Goal: Check status

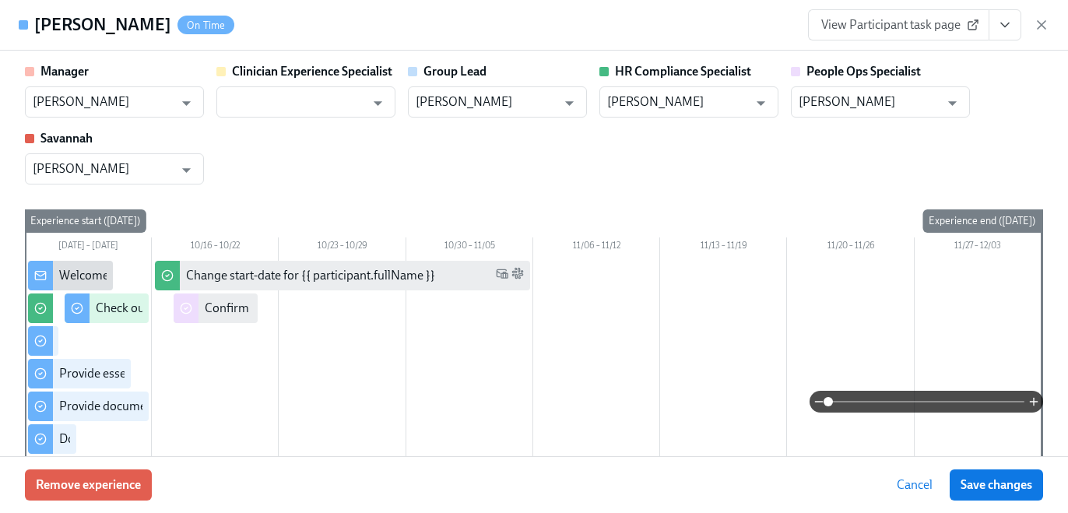
scroll to position [0, 19386]
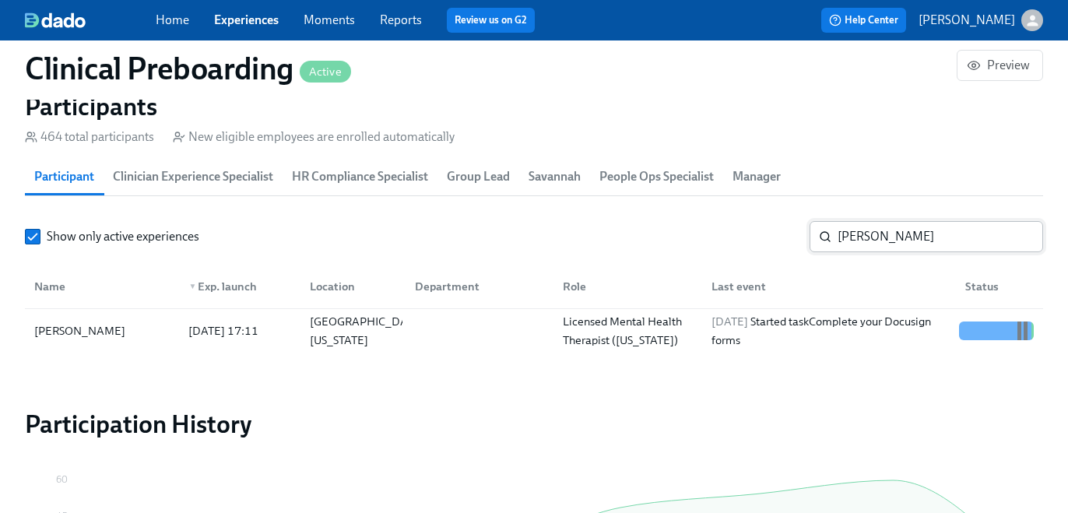
click at [853, 241] on input "[PERSON_NAME]" at bounding box center [941, 236] width 206 height 31
paste input "[PERSON_NAME]"
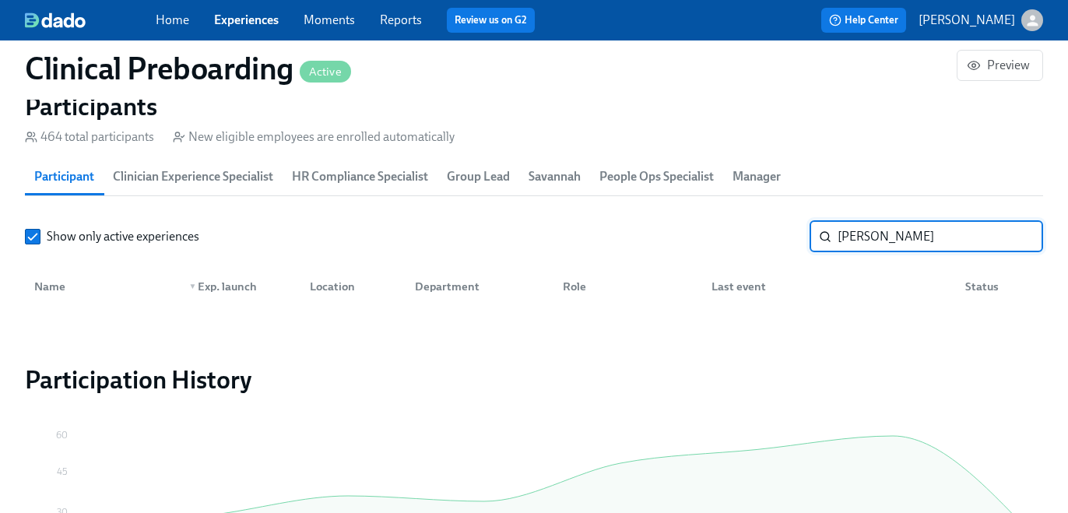
click at [844, 235] on input "[PERSON_NAME]" at bounding box center [941, 236] width 206 height 31
click at [911, 238] on input "[PERSON_NAME]" at bounding box center [941, 236] width 206 height 31
type input "ShaTericka"
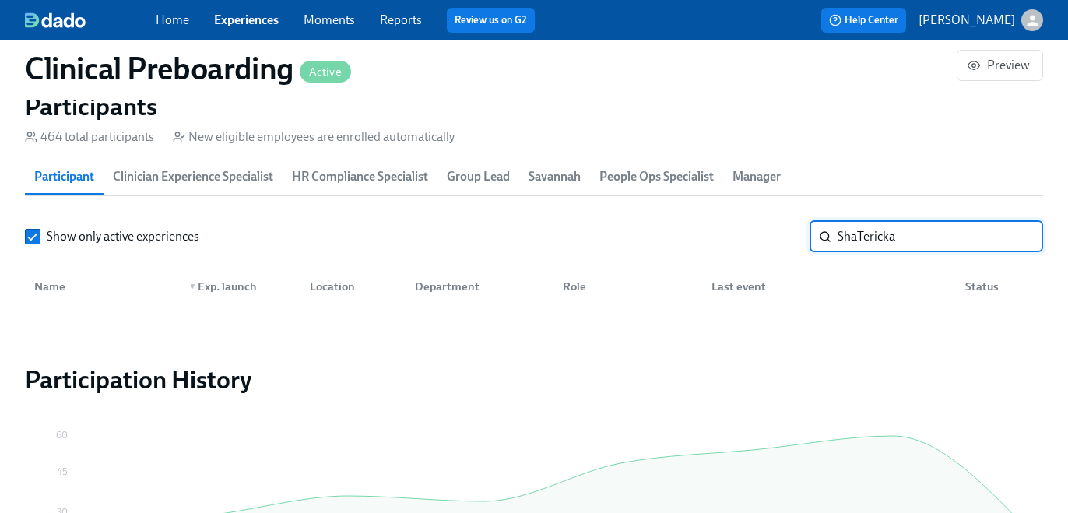
click at [892, 242] on input "ShaTericka" at bounding box center [941, 236] width 206 height 31
click at [251, 18] on link "Experiences" at bounding box center [246, 19] width 65 height 15
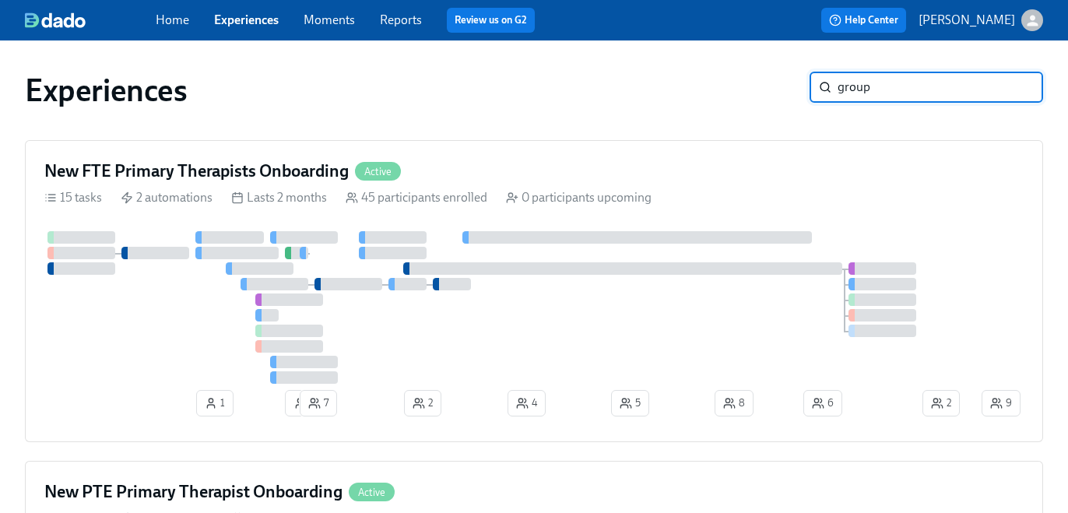
type input "group"
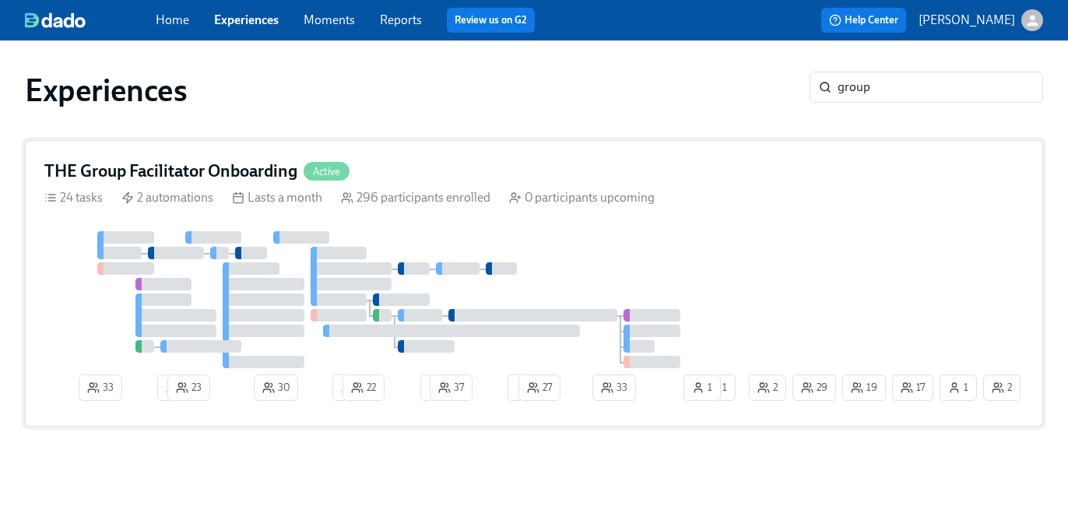
click at [608, 181] on div "THE Group Facilitator Onboarding Active" at bounding box center [533, 171] width 979 height 23
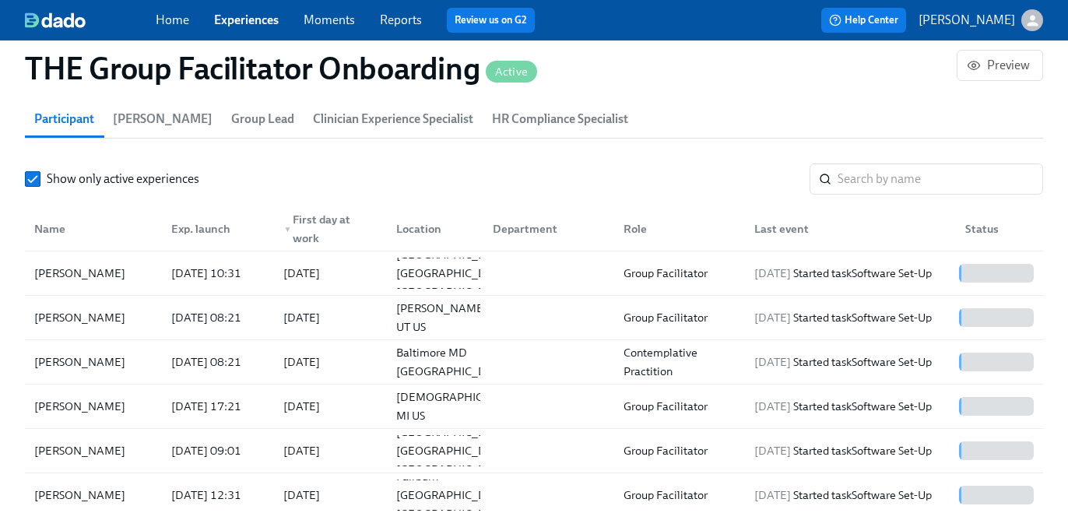
scroll to position [1402, 0]
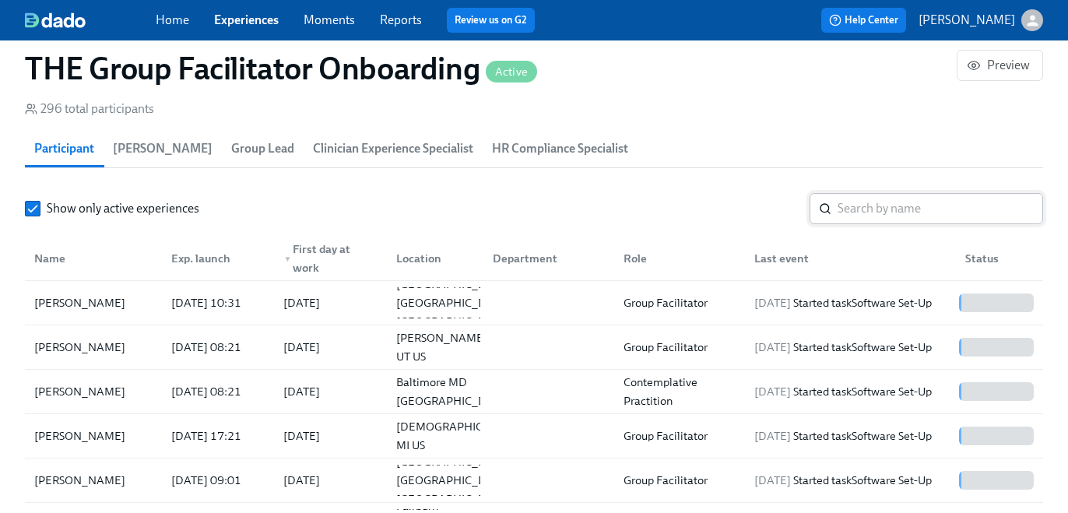
click at [848, 216] on input "search" at bounding box center [941, 208] width 206 height 31
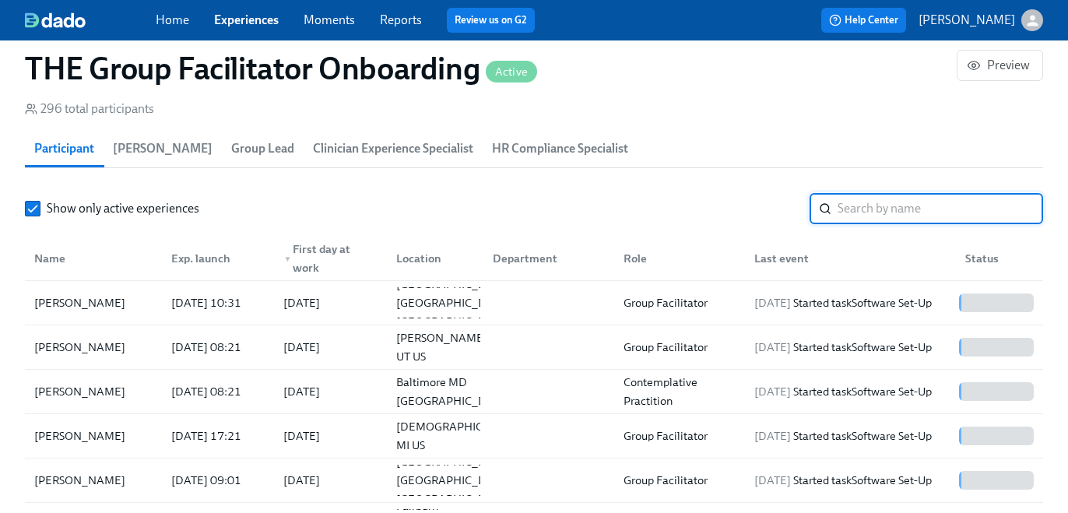
click at [859, 214] on input "search" at bounding box center [941, 208] width 206 height 31
type input "[PERSON_NAME]"
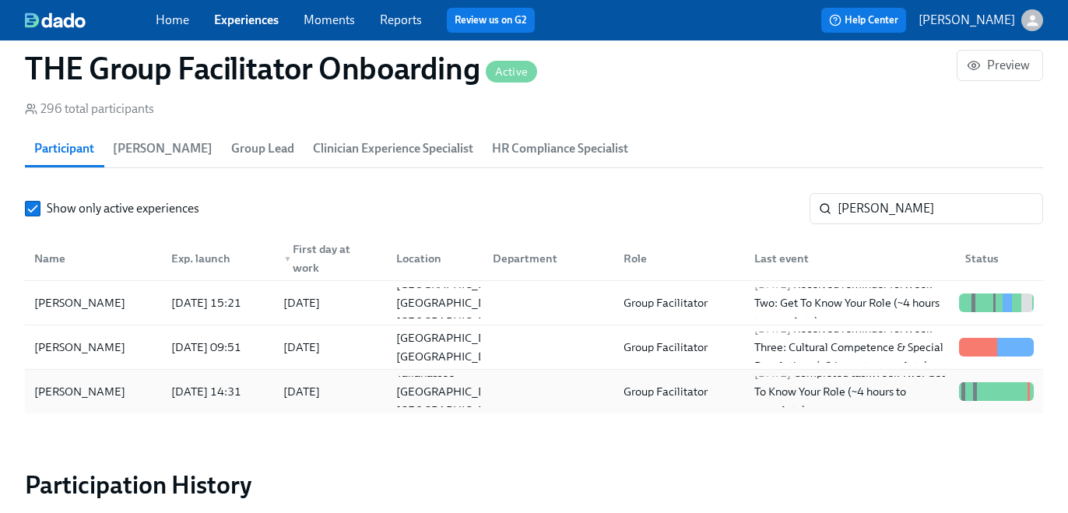
click at [549, 395] on div at bounding box center [545, 391] width 131 height 31
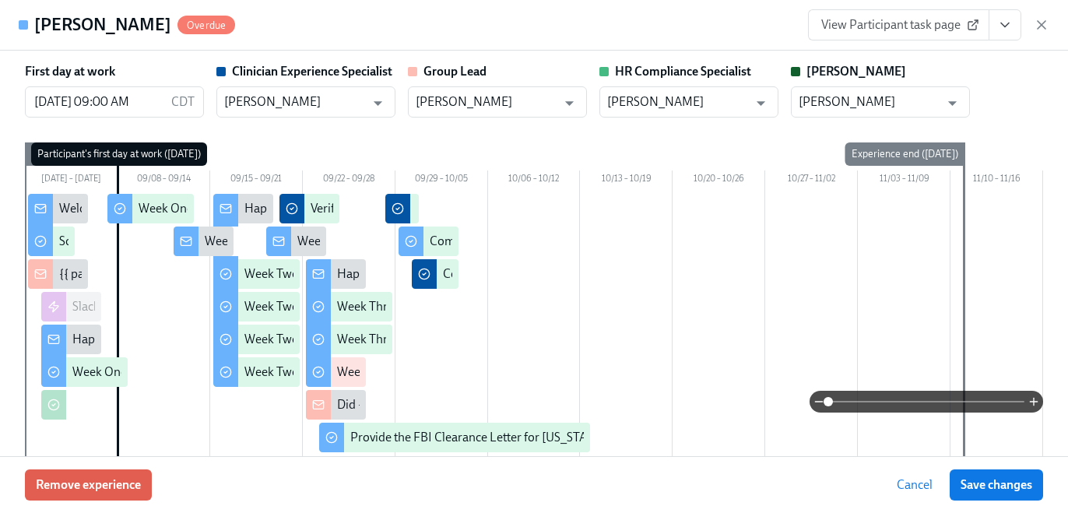
click at [1010, 31] on icon "View task page" at bounding box center [1005, 25] width 16 height 16
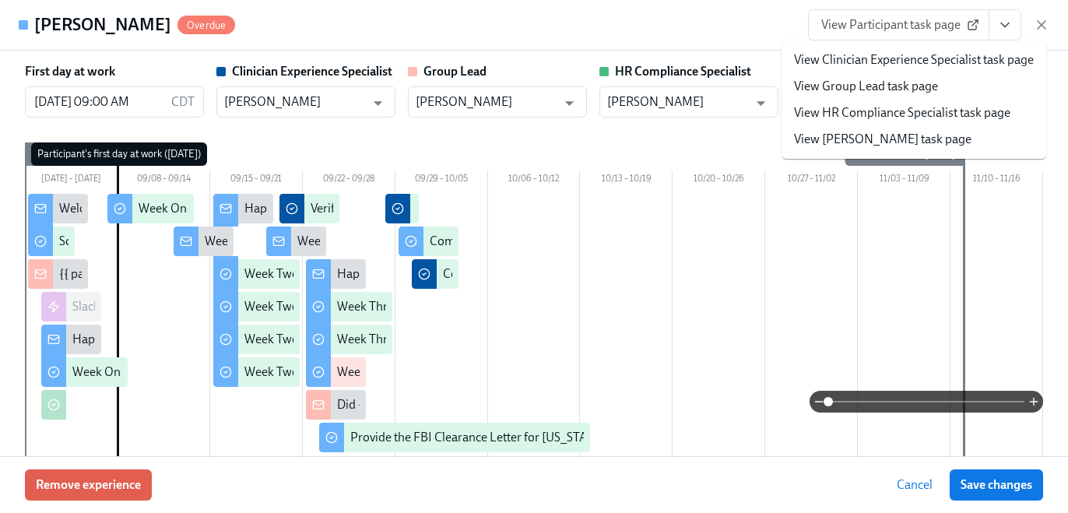
click at [926, 121] on link "View HR Compliance Specialist task page" at bounding box center [902, 112] width 216 height 17
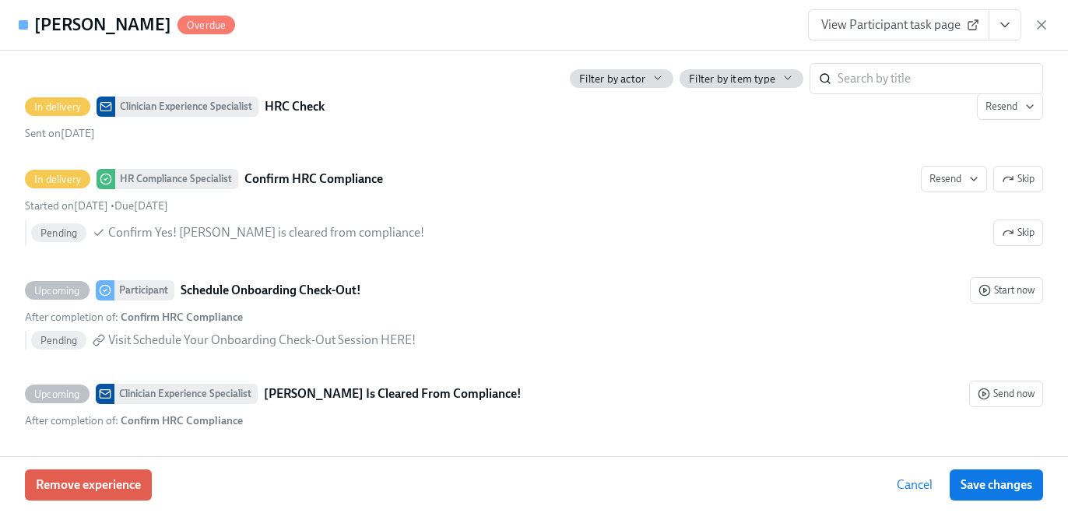
scroll to position [0, 23321]
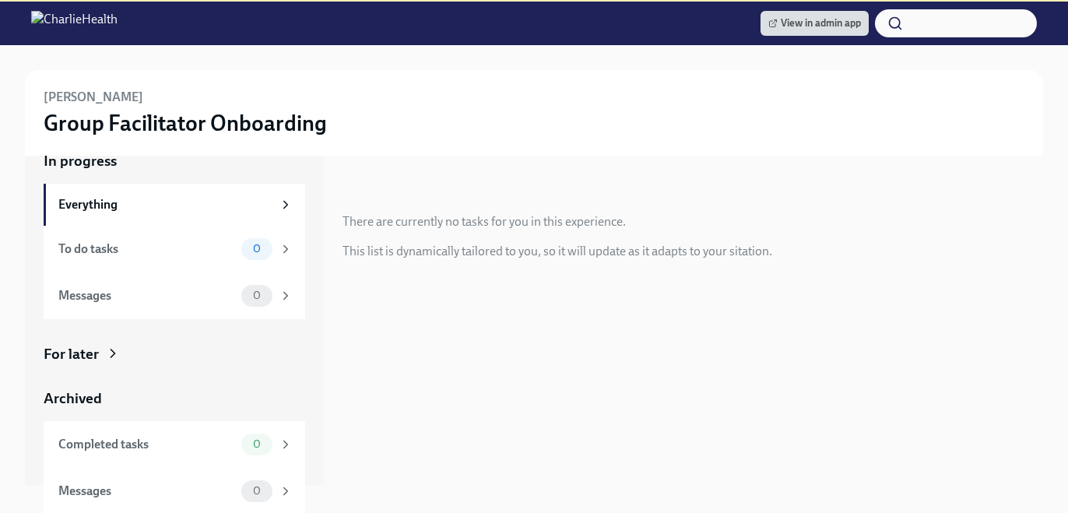
scroll to position [202, 0]
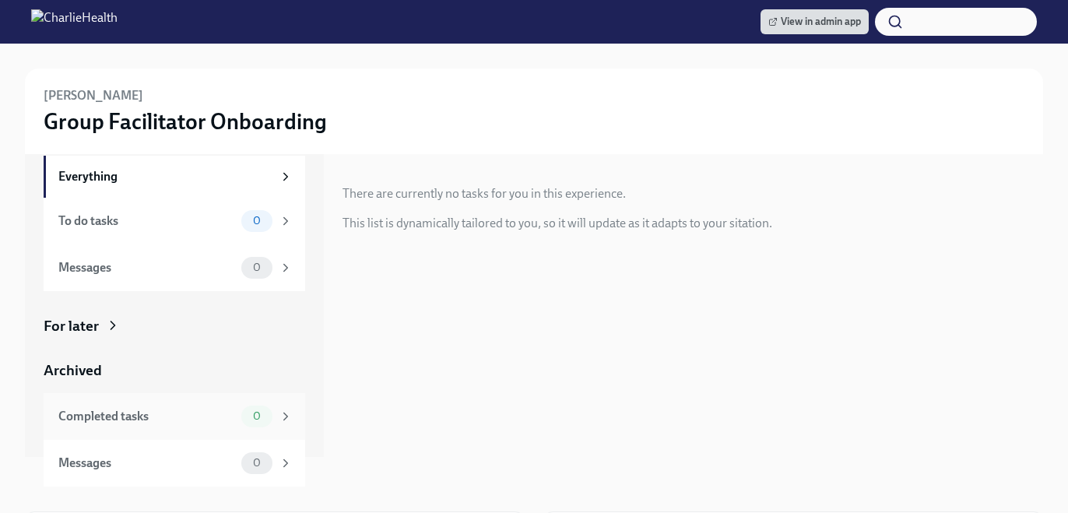
click at [167, 416] on div "Completed tasks" at bounding box center [146, 416] width 177 height 17
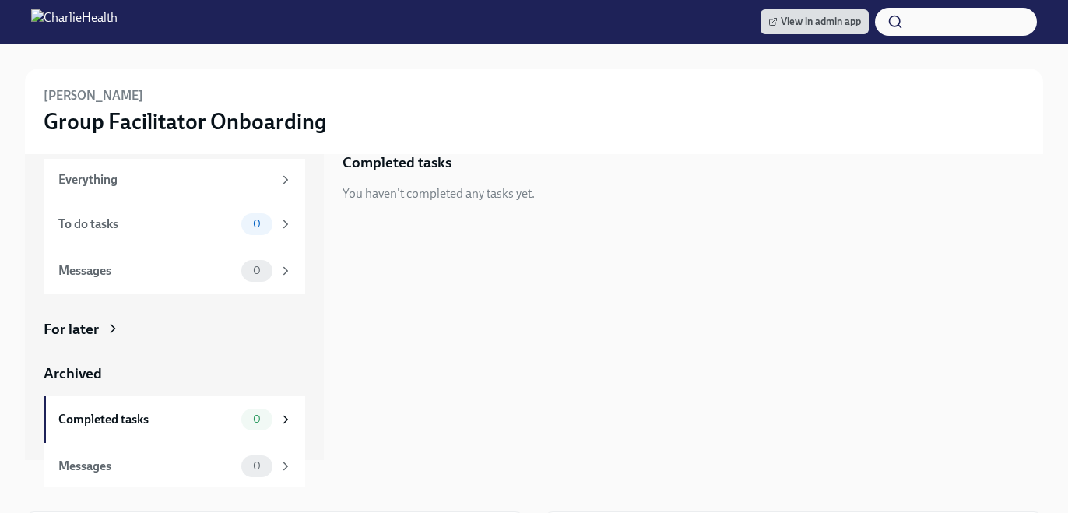
scroll to position [30, 0]
